Goal: Information Seeking & Learning: Understand process/instructions

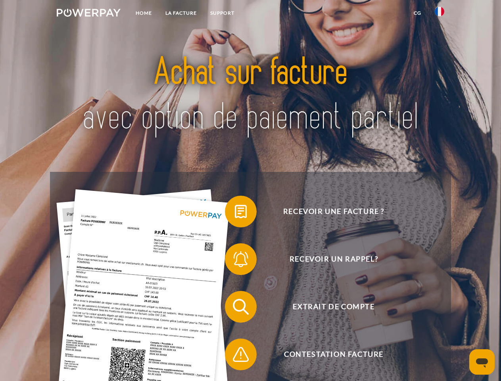
click at [88, 14] on img at bounding box center [89, 13] width 64 height 8
click at [439, 14] on img at bounding box center [440, 12] width 10 height 10
click at [417, 13] on link "CG" at bounding box center [417, 13] width 21 height 14
click at [235, 213] on span at bounding box center [229, 212] width 40 height 40
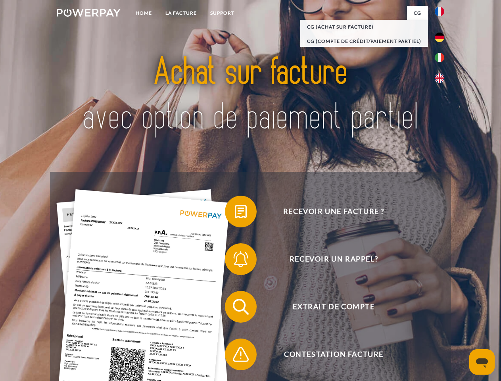
click at [235, 260] on div "Recevoir une facture ? Recevoir un rappel? Extrait de compte retour" at bounding box center [250, 330] width 400 height 317
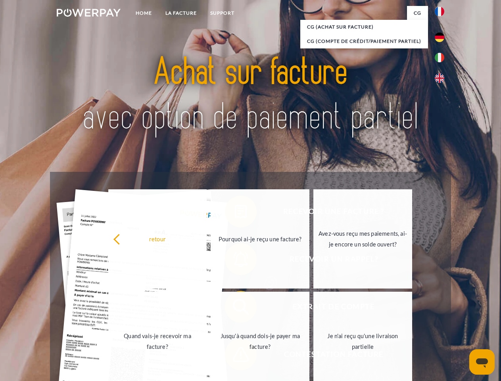
click at [235, 308] on link "Jusqu'à quand dois-je payer ma facture?" at bounding box center [260, 340] width 99 height 99
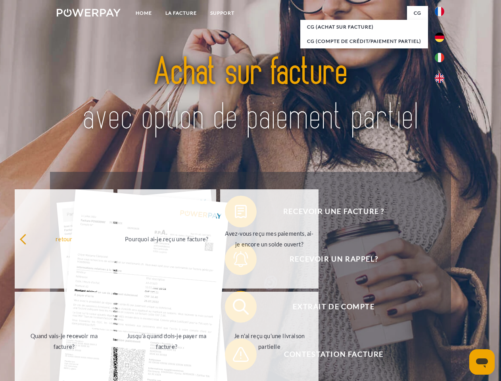
click at [235, 356] on span at bounding box center [229, 354] width 40 height 40
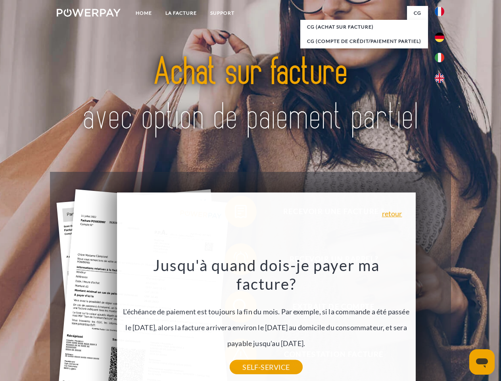
click at [482, 362] on icon "Ouvrir la fenêtre de messagerie" at bounding box center [482, 363] width 12 height 10
